Goal: Navigation & Orientation: Find specific page/section

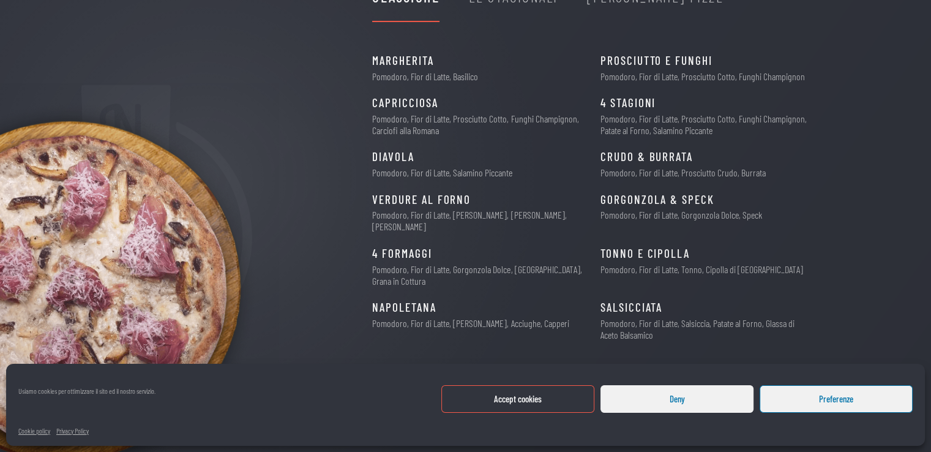
scroll to position [10, 0]
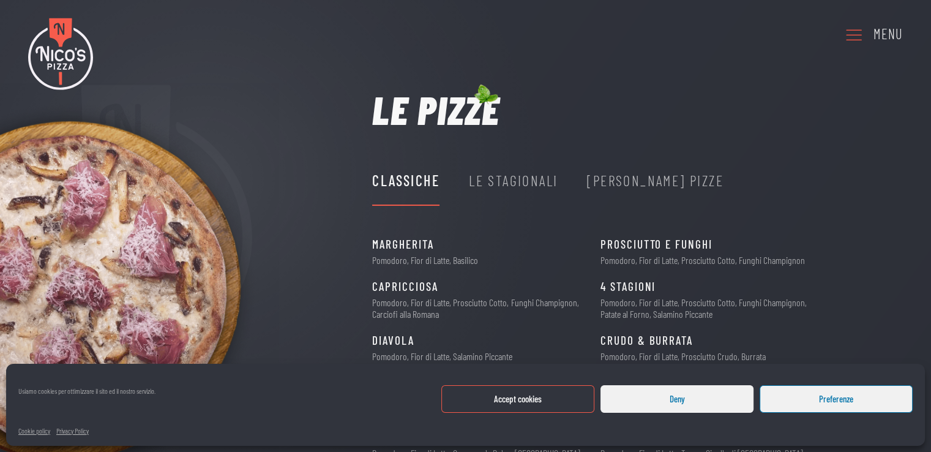
click at [860, 33] on icon at bounding box center [854, 35] width 20 height 34
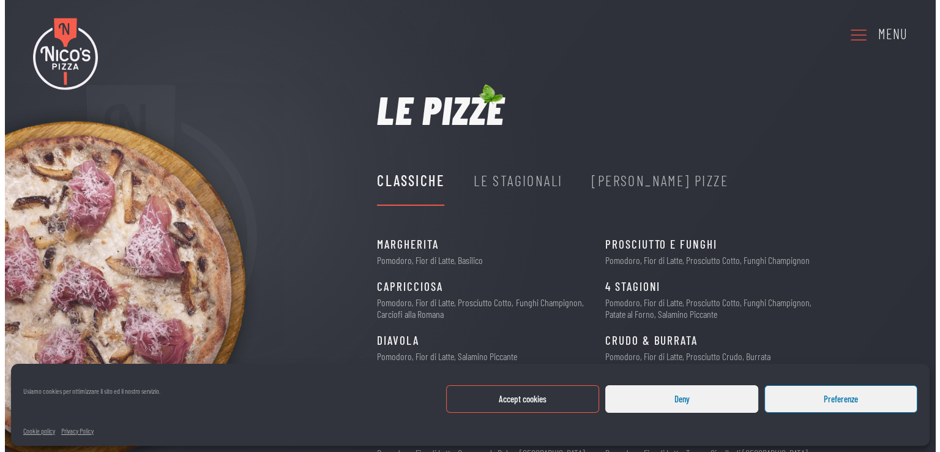
scroll to position [0, 0]
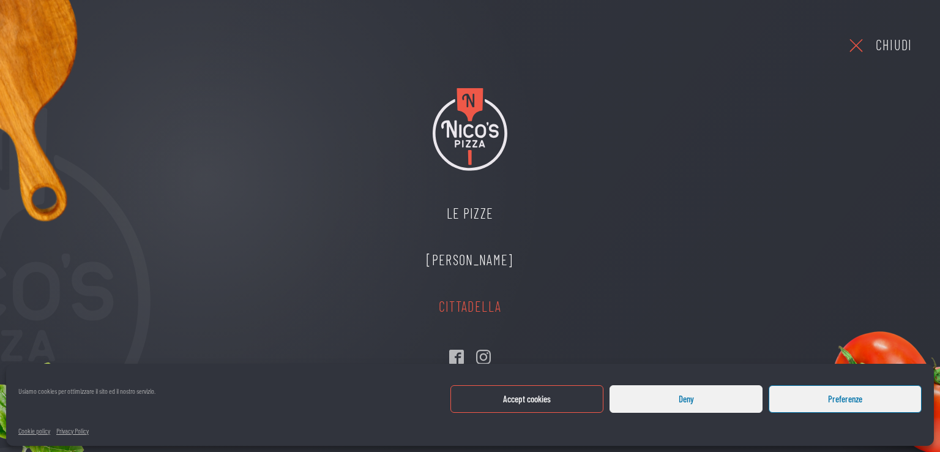
click at [465, 303] on link "Cittadella" at bounding box center [469, 306] width 111 height 47
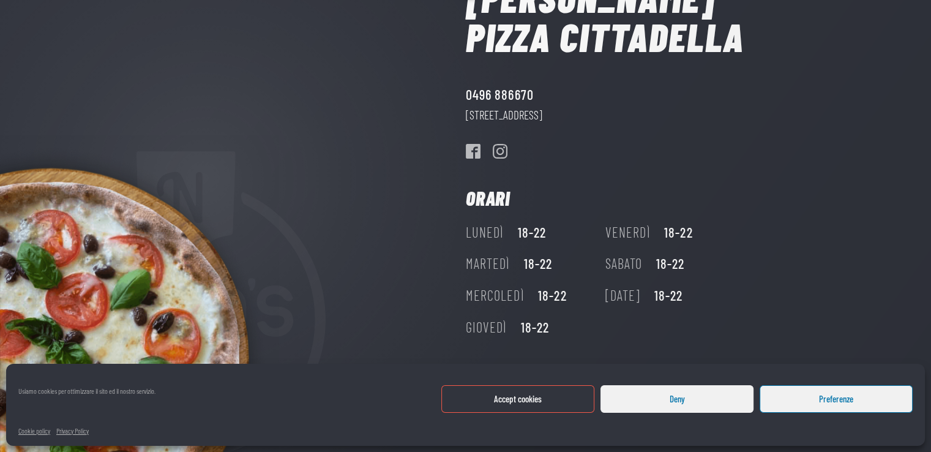
scroll to position [130, 0]
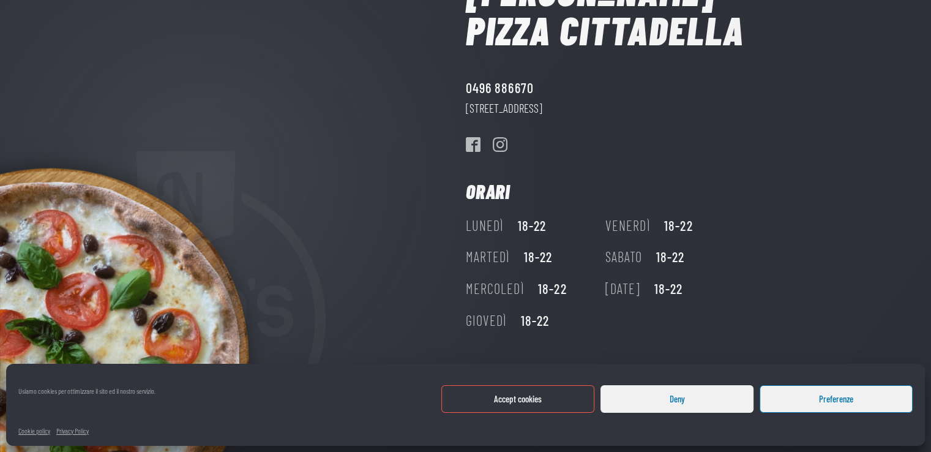
click at [549, 400] on button "Accept cookies" at bounding box center [517, 399] width 153 height 28
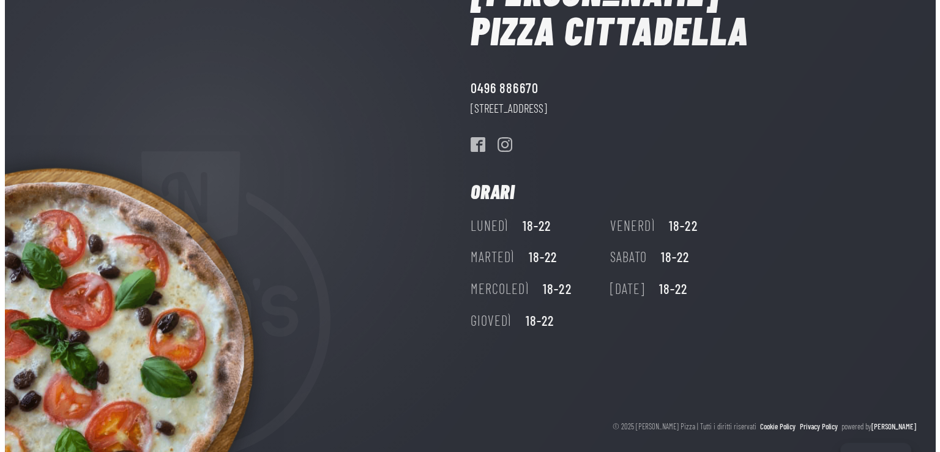
scroll to position [0, 0]
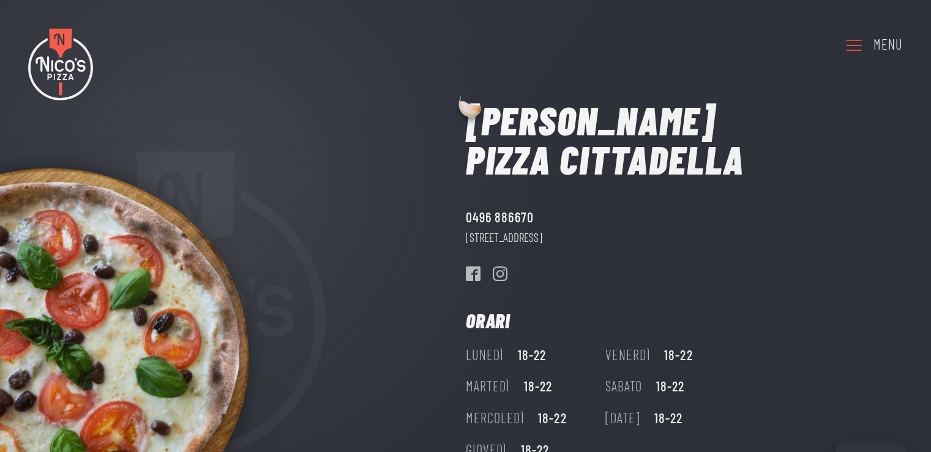
click at [850, 45] on icon at bounding box center [854, 45] width 20 height 34
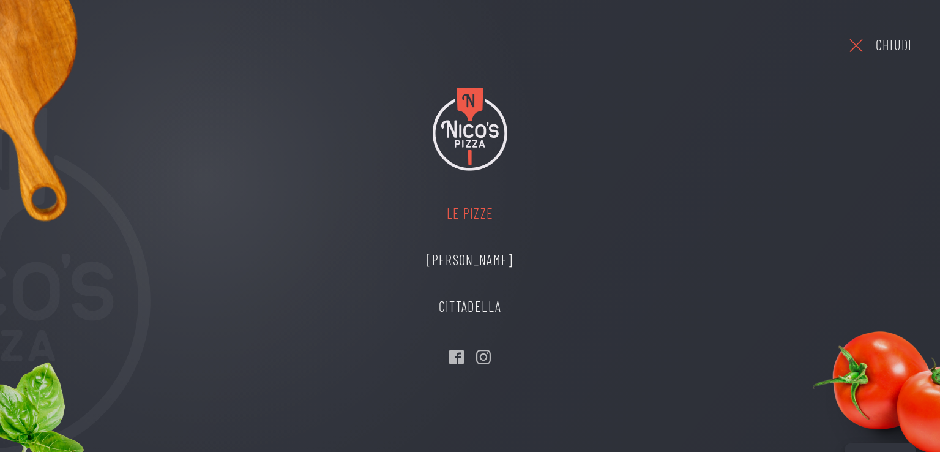
click at [467, 209] on link "Le Pizze" at bounding box center [469, 213] width 111 height 47
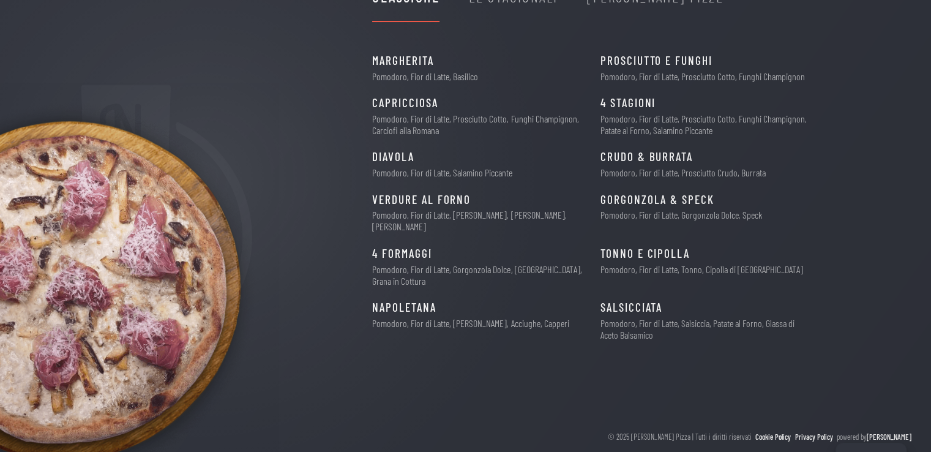
scroll to position [10, 0]
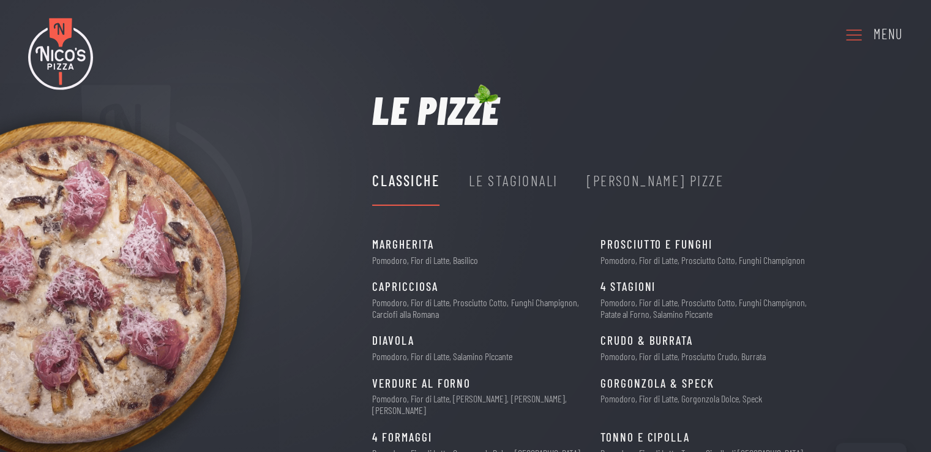
click at [508, 184] on div "Le Stagionali" at bounding box center [513, 180] width 89 height 23
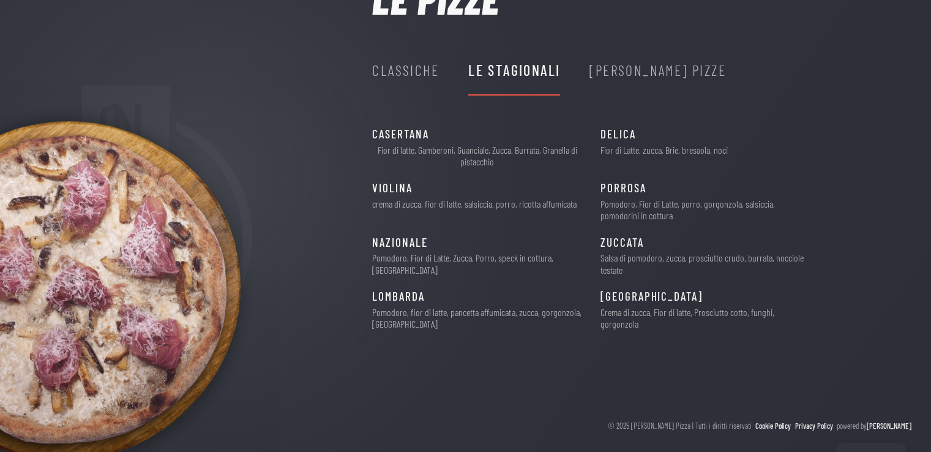
scroll to position [0, 0]
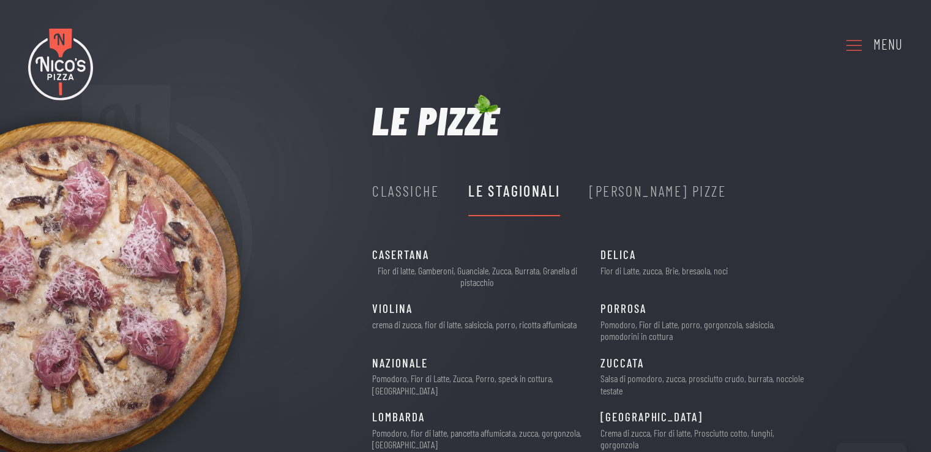
click at [615, 192] on div "[PERSON_NAME] Pizze" at bounding box center [658, 190] width 137 height 23
